Goal: Task Accomplishment & Management: Manage account settings

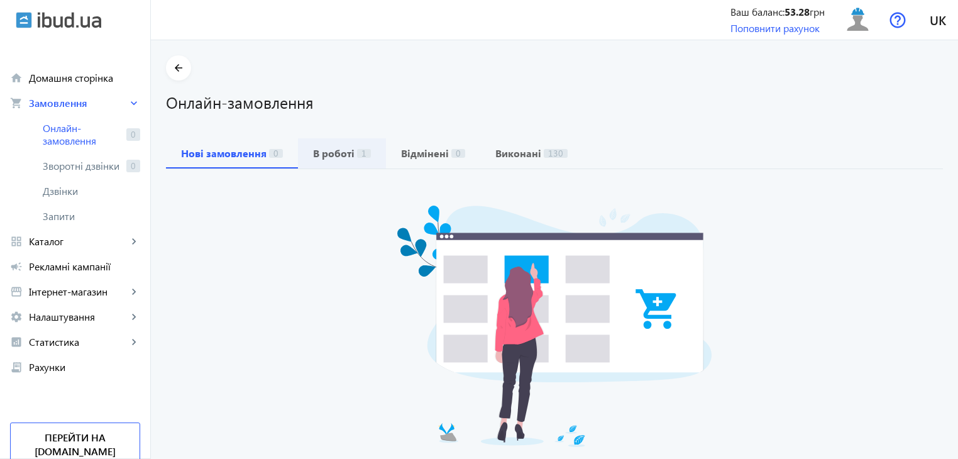
click at [322, 155] on b "В роботі" at bounding box center [333, 153] width 41 height 10
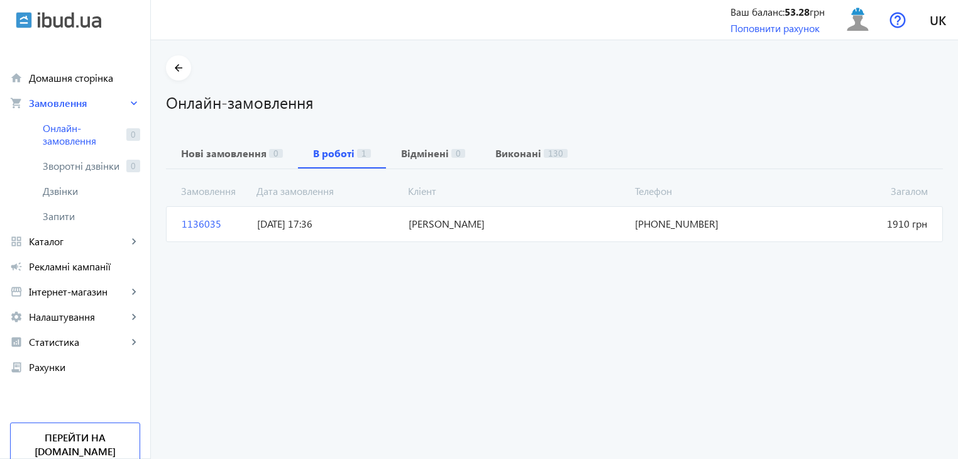
click at [447, 226] on span "[PERSON_NAME]" at bounding box center [516, 224] width 227 height 14
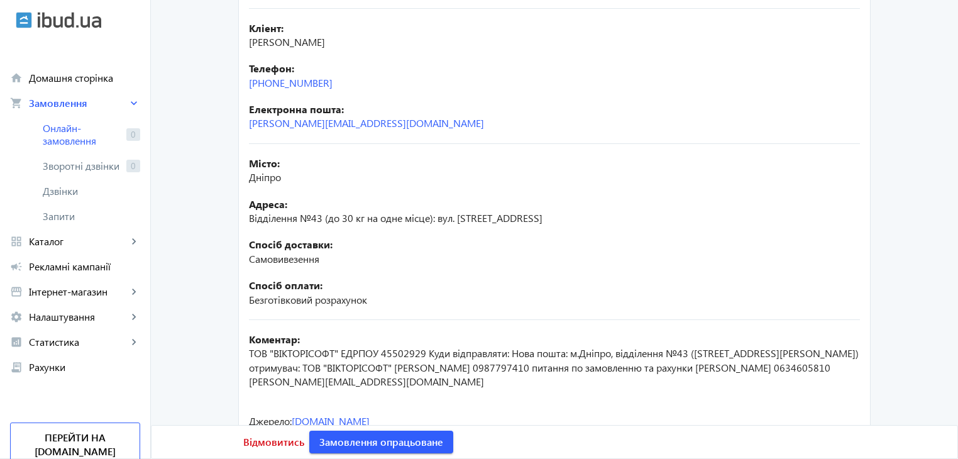
scroll to position [251, 0]
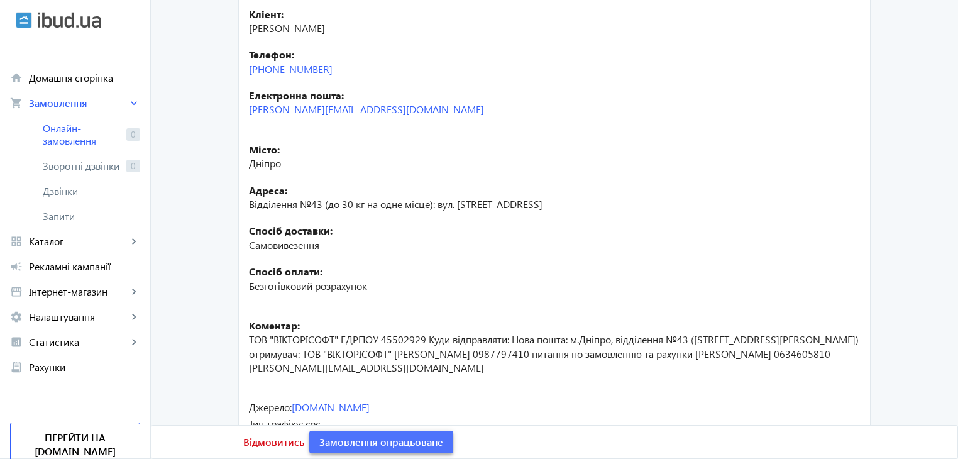
click at [397, 443] on span "Замовлення опрацьоване" at bounding box center [381, 442] width 124 height 14
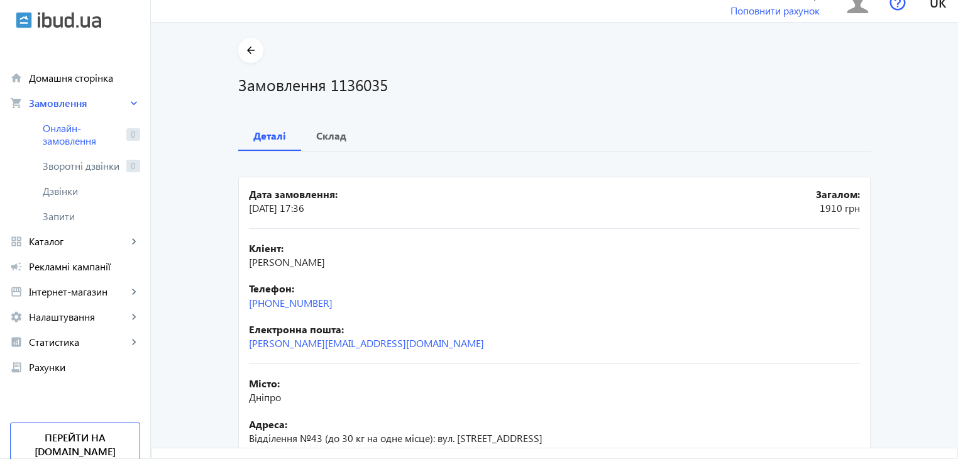
scroll to position [0, 0]
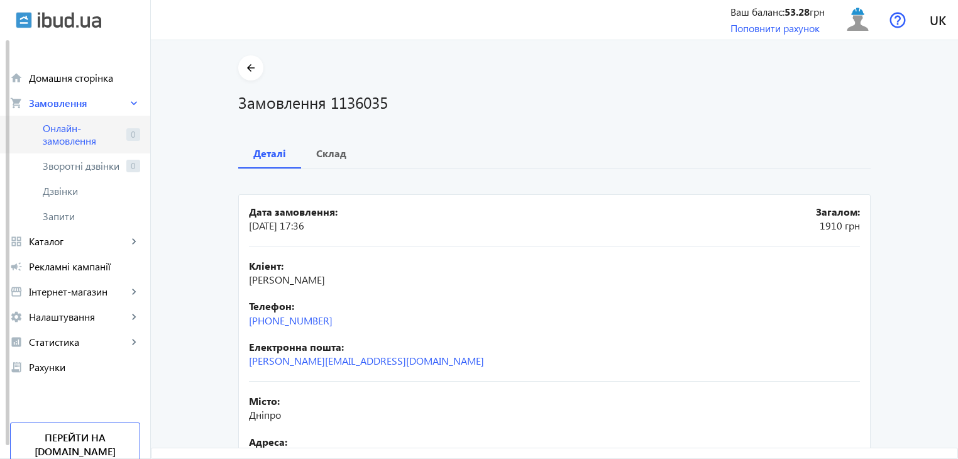
click at [55, 135] on span "Онлайн-замовлення" at bounding box center [82, 134] width 79 height 25
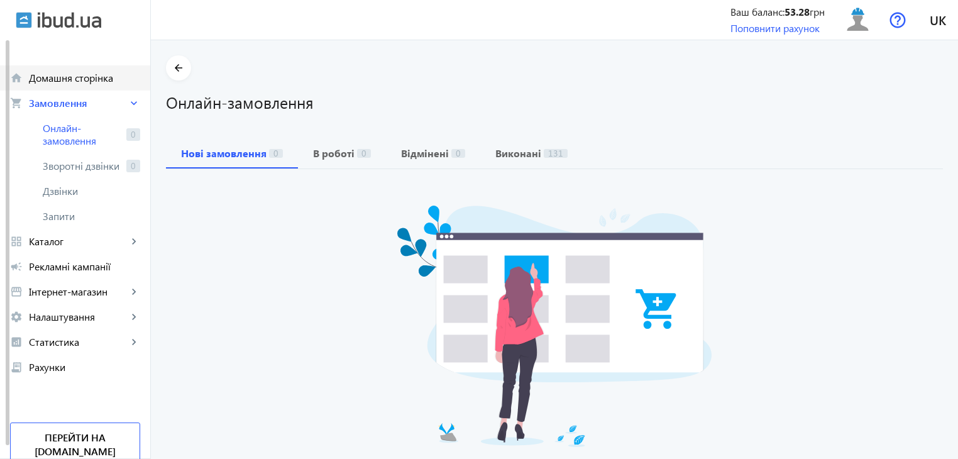
click at [51, 82] on span "Домашня сторінка" at bounding box center [84, 78] width 111 height 13
